Goal: Task Accomplishment & Management: Complete application form

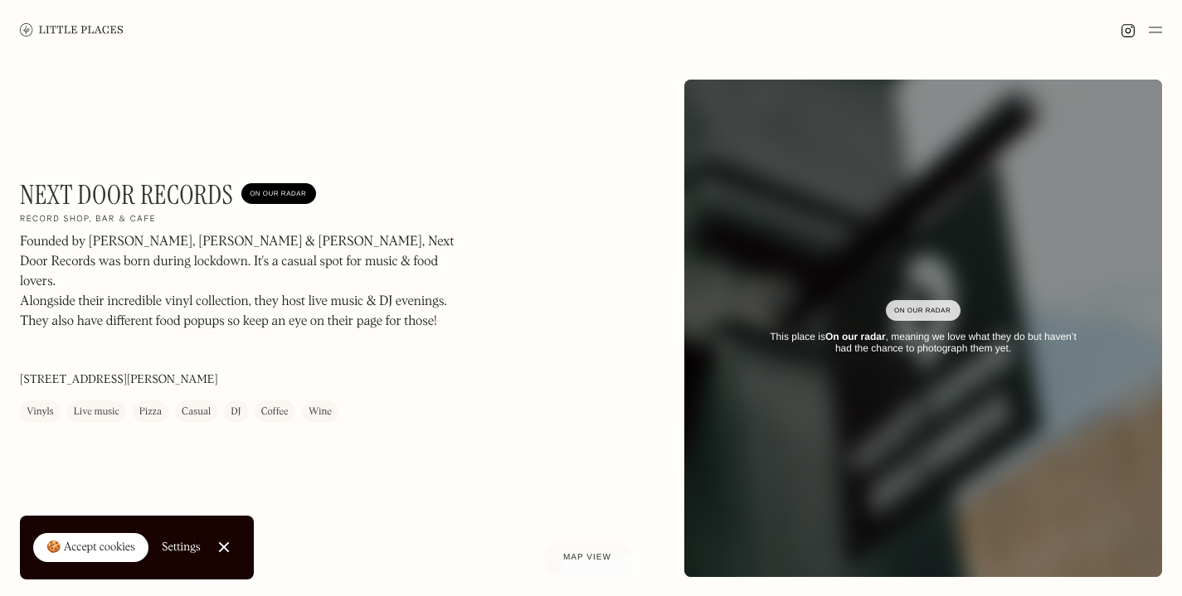
click at [233, 546] on link "Close Cookie Popup" at bounding box center [223, 547] width 33 height 33
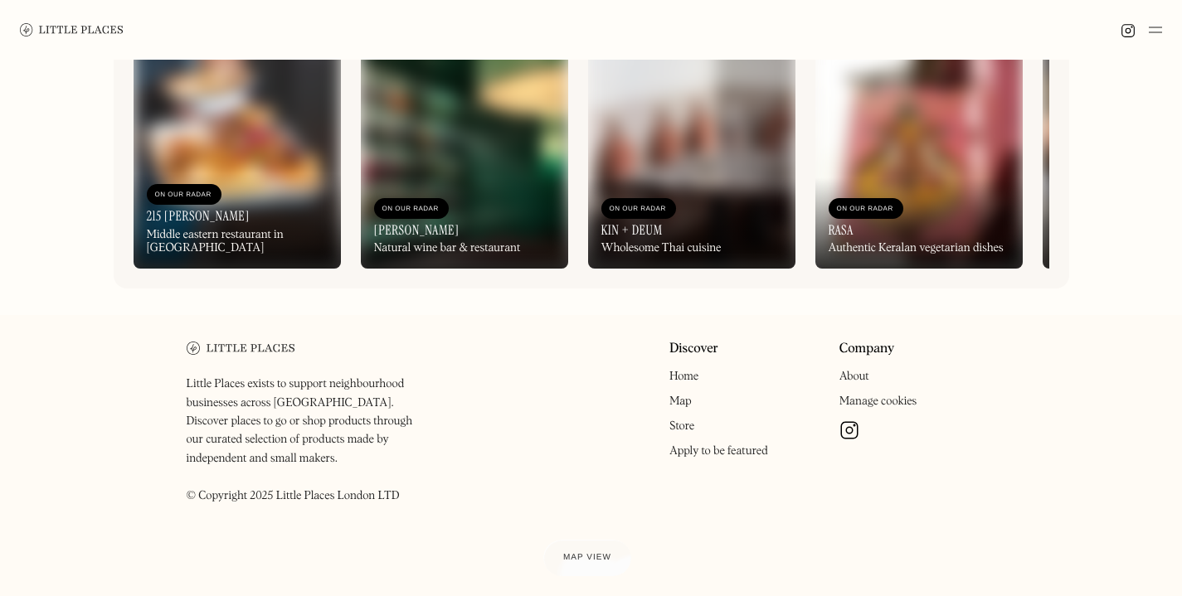
scroll to position [827, 0]
click at [672, 432] on link "Store" at bounding box center [681, 426] width 25 height 12
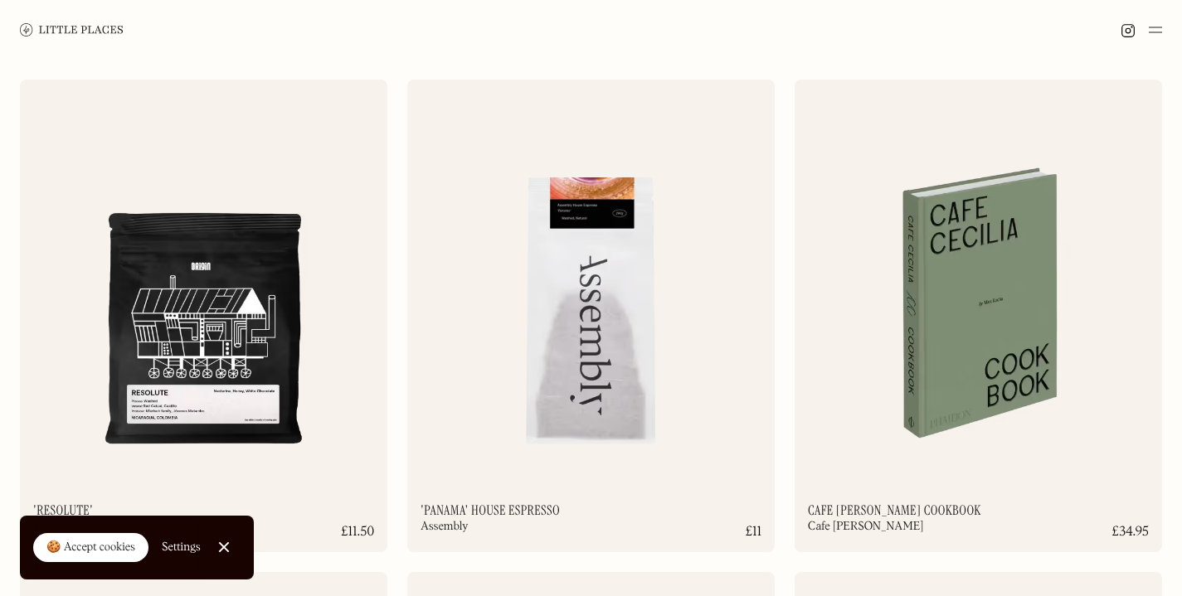
scroll to position [2060, 0]
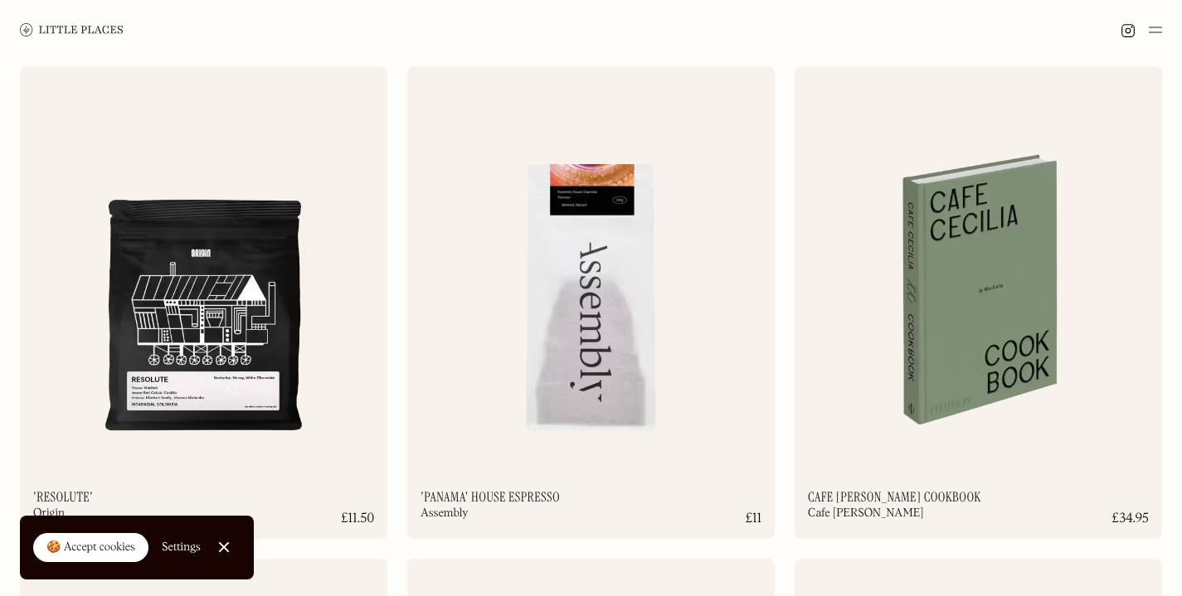
click at [1162, 17] on div at bounding box center [591, 30] width 1182 height 60
click at [1162, 28] on div at bounding box center [591, 30] width 1182 height 60
click at [1149, 28] on img at bounding box center [1154, 30] width 13 height 20
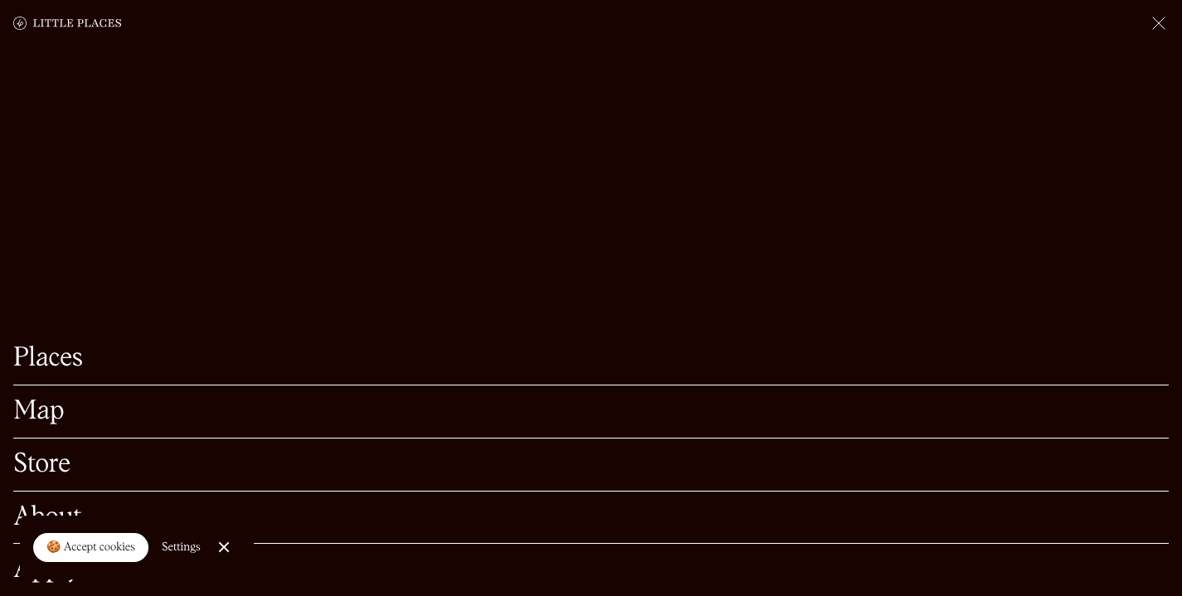
click at [221, 540] on link "Close Cookie Popup" at bounding box center [223, 547] width 33 height 33
click at [193, 565] on link "Apply" at bounding box center [590, 570] width 1155 height 26
